Goal: Navigation & Orientation: Find specific page/section

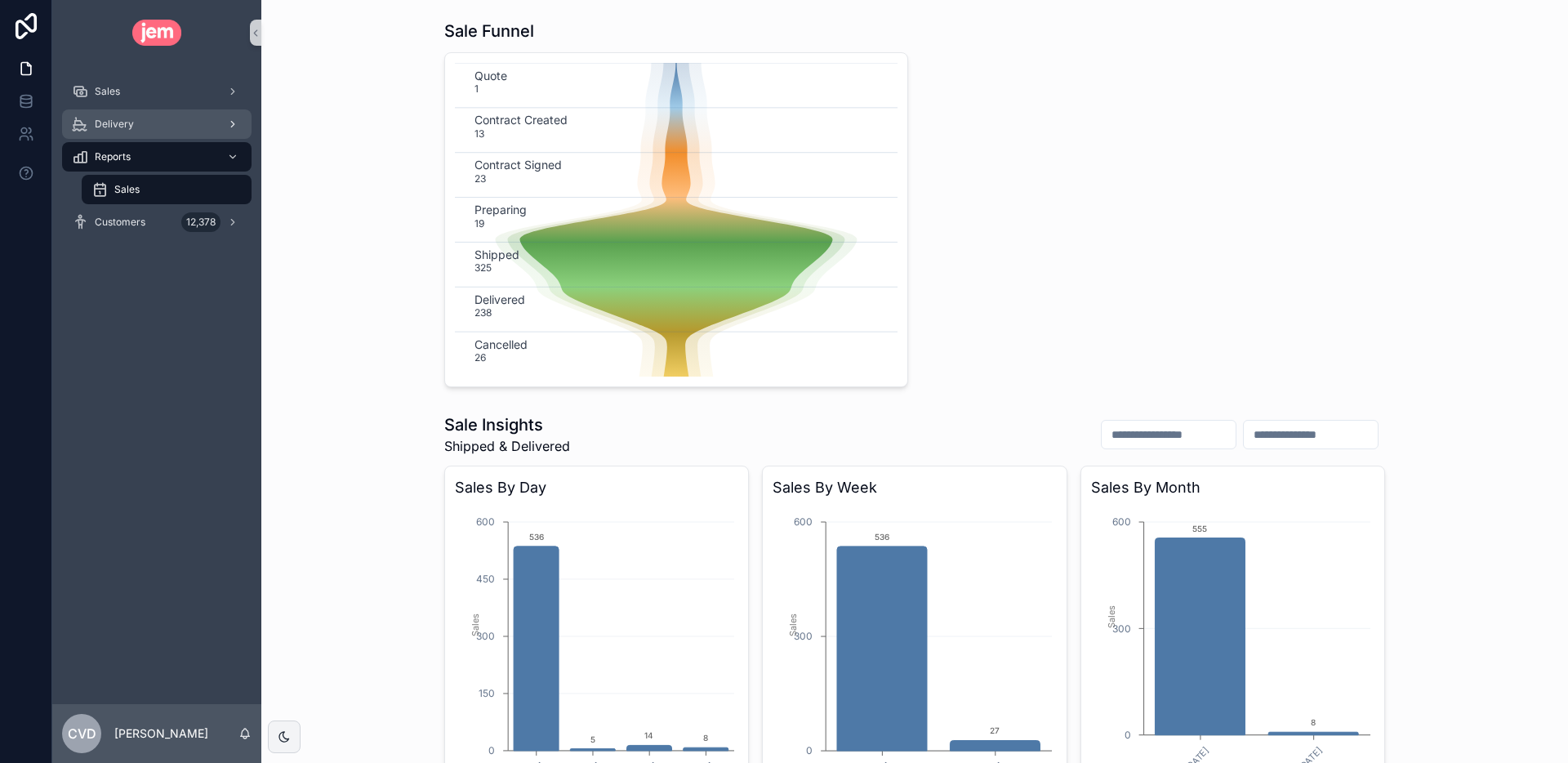
click at [134, 115] on div "Delivery" at bounding box center [156, 123] width 170 height 26
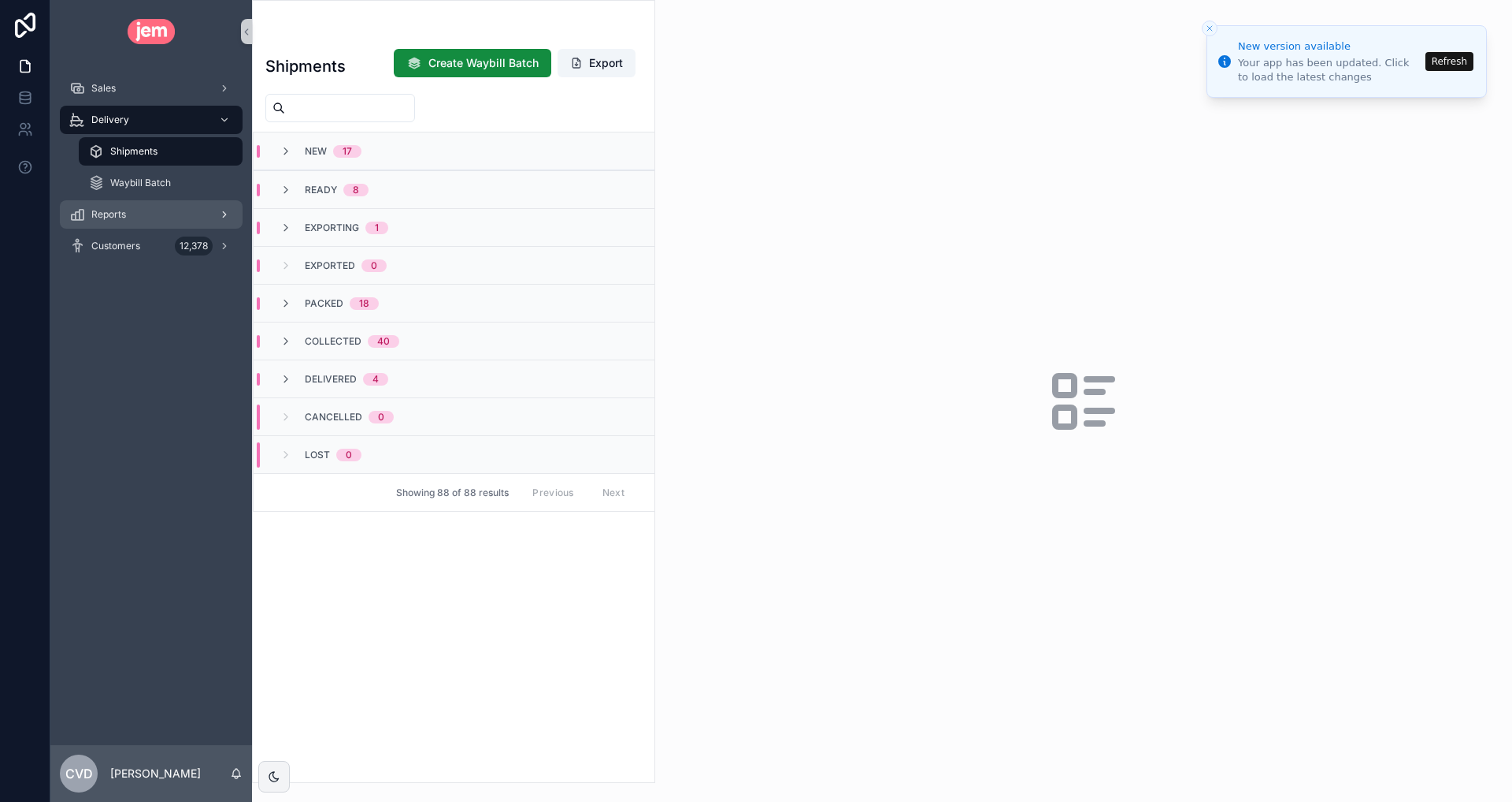
click at [123, 222] on div "Reports" at bounding box center [150, 214] width 164 height 25
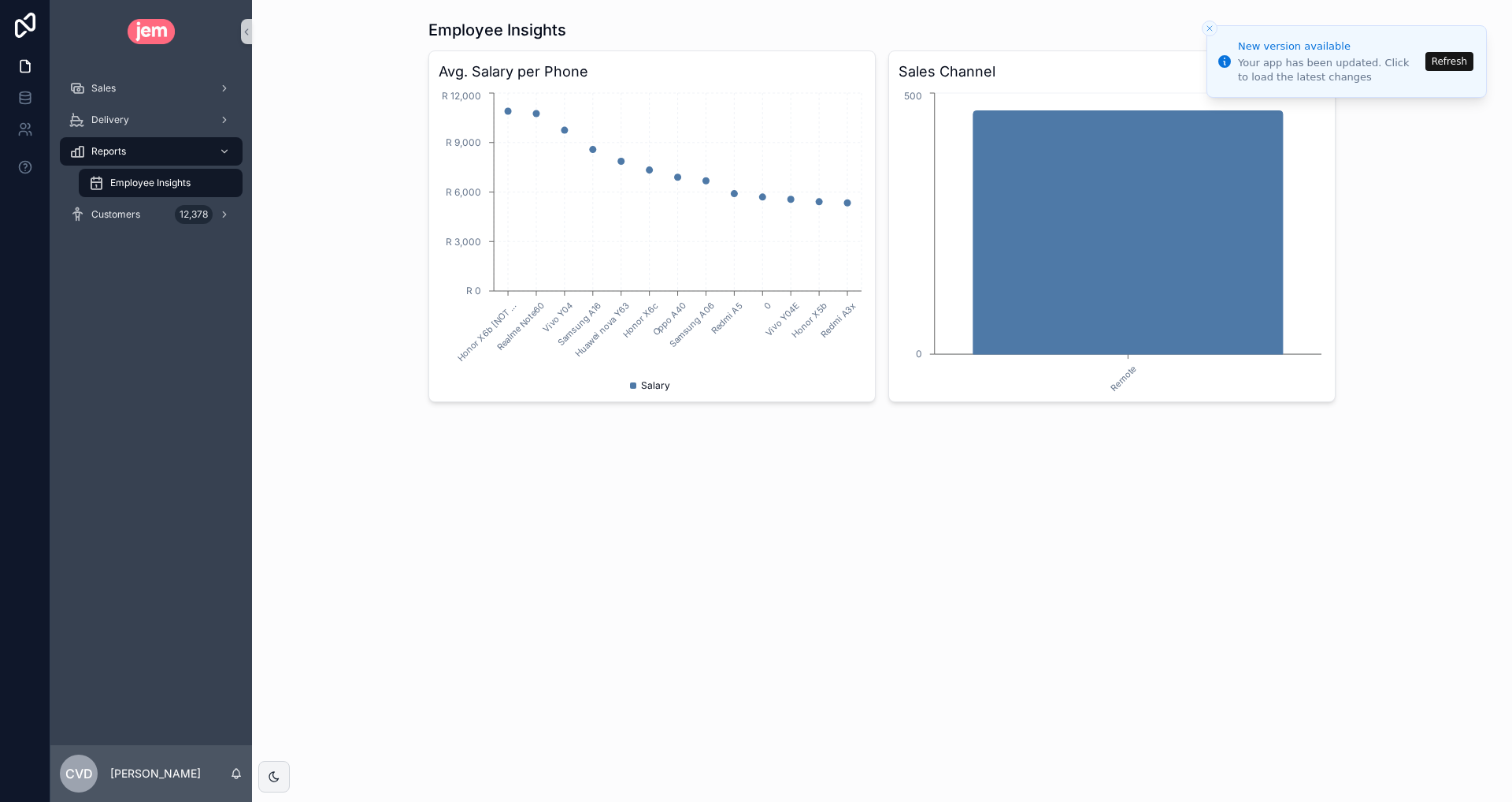
click at [1444, 61] on button "Refresh" at bounding box center [1449, 61] width 48 height 19
